Goal: Connect with others: Connect with others

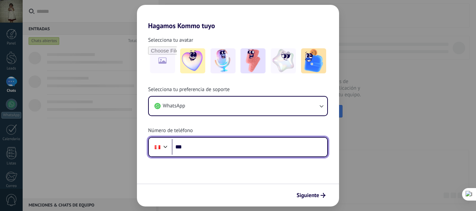
click at [242, 145] on input "***" at bounding box center [249, 147] width 155 height 16
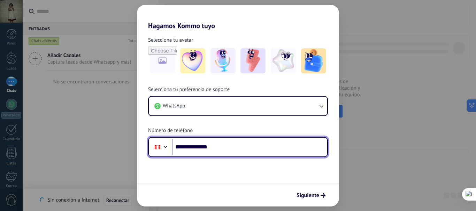
type input "**********"
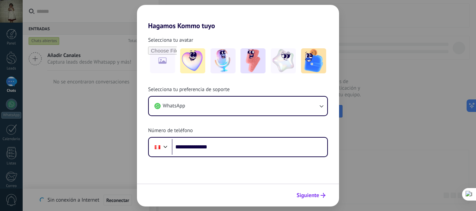
click at [310, 196] on span "Siguiente" at bounding box center [307, 195] width 23 height 5
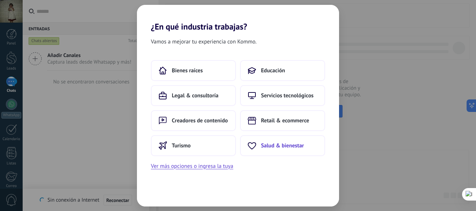
click at [279, 137] on button "Salud & bienestar" at bounding box center [282, 145] width 85 height 21
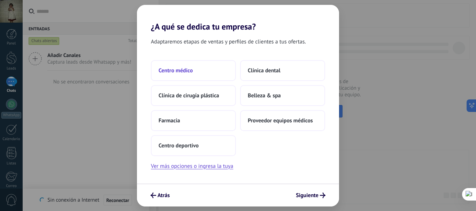
click at [203, 79] on button "Centro médico" at bounding box center [193, 70] width 85 height 21
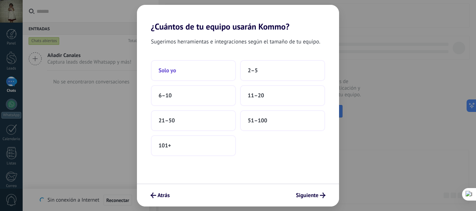
click at [202, 79] on button "Solo yo" at bounding box center [193, 70] width 85 height 21
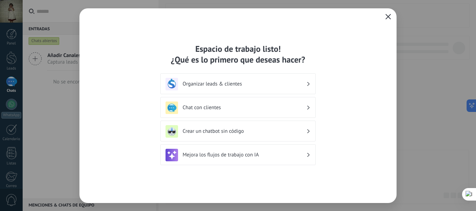
click at [233, 106] on h3 "Chat con clientes" at bounding box center [245, 107] width 124 height 7
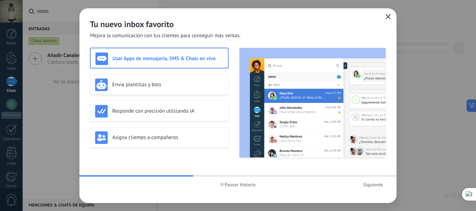
click at [264, 65] on img at bounding box center [312, 103] width 146 height 110
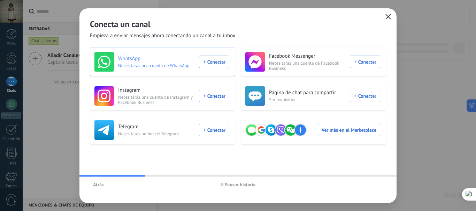
click at [208, 60] on div "WhatsApp Necesitarás una cuenta de WhatsApp Conectar" at bounding box center [161, 62] width 135 height 20
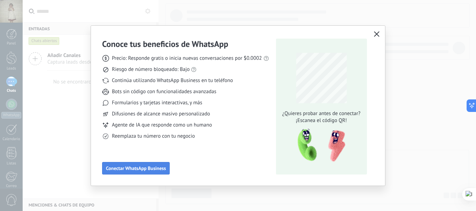
click at [144, 168] on span "Conectar WhatsApp Business" at bounding box center [136, 168] width 60 height 5
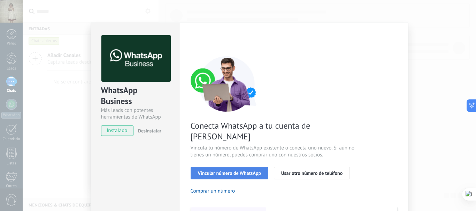
click at [220, 171] on span "Vincular número de WhatsApp" at bounding box center [229, 173] width 63 height 5
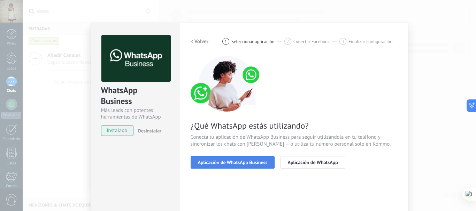
click at [220, 163] on span "Aplicación de WhatsApp Business" at bounding box center [233, 162] width 70 height 5
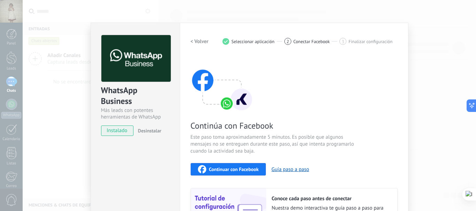
click at [113, 132] on span "instalado" at bounding box center [117, 131] width 32 height 10
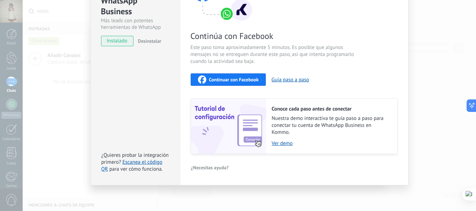
click at [245, 76] on div "Continuar con Facebook" at bounding box center [228, 80] width 61 height 8
